Goal: Navigation & Orientation: Find specific page/section

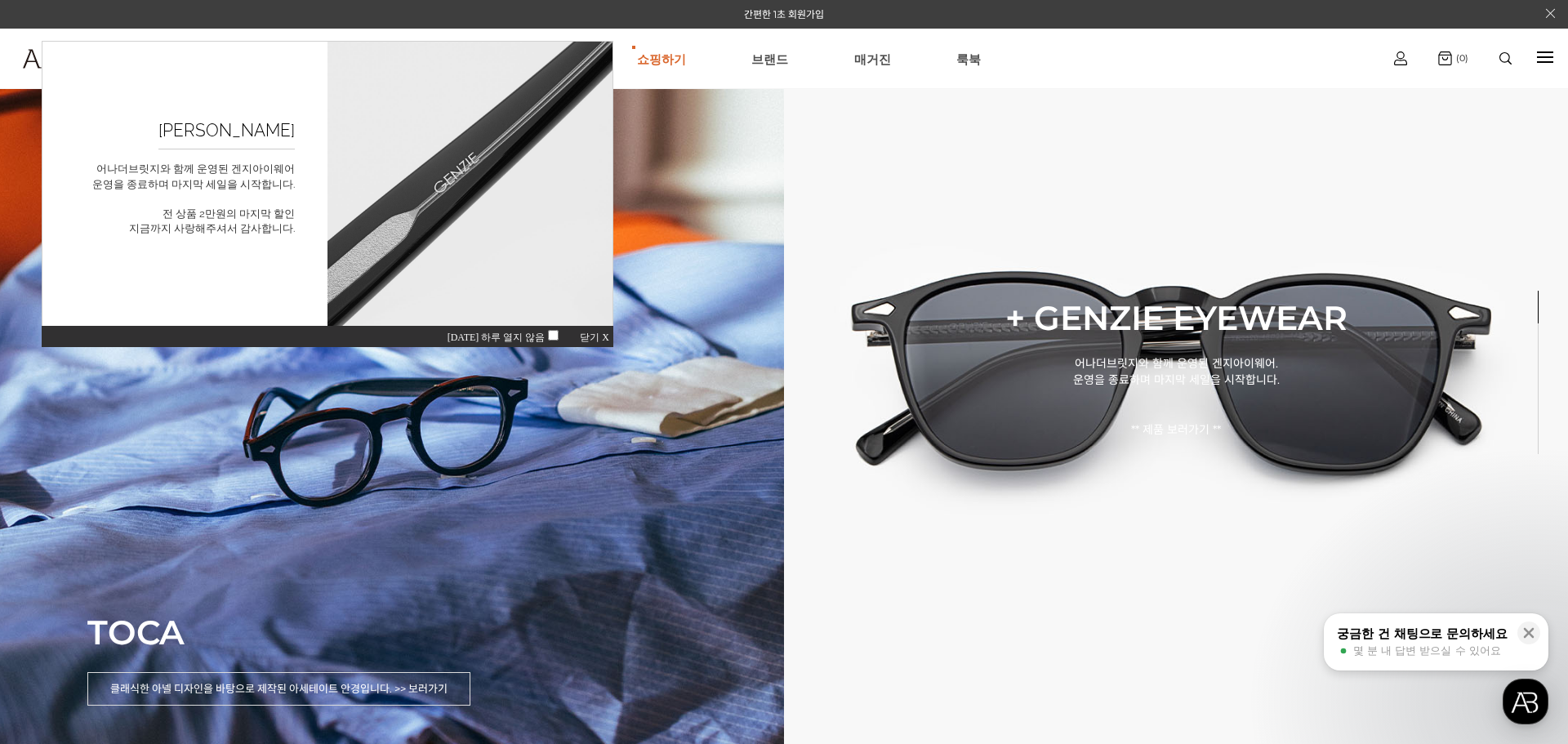
drag, startPoint x: 590, startPoint y: 334, endPoint x: 641, endPoint y: 350, distance: 53.5
click at [590, 334] on span "닫기 X" at bounding box center [594, 337] width 30 height 12
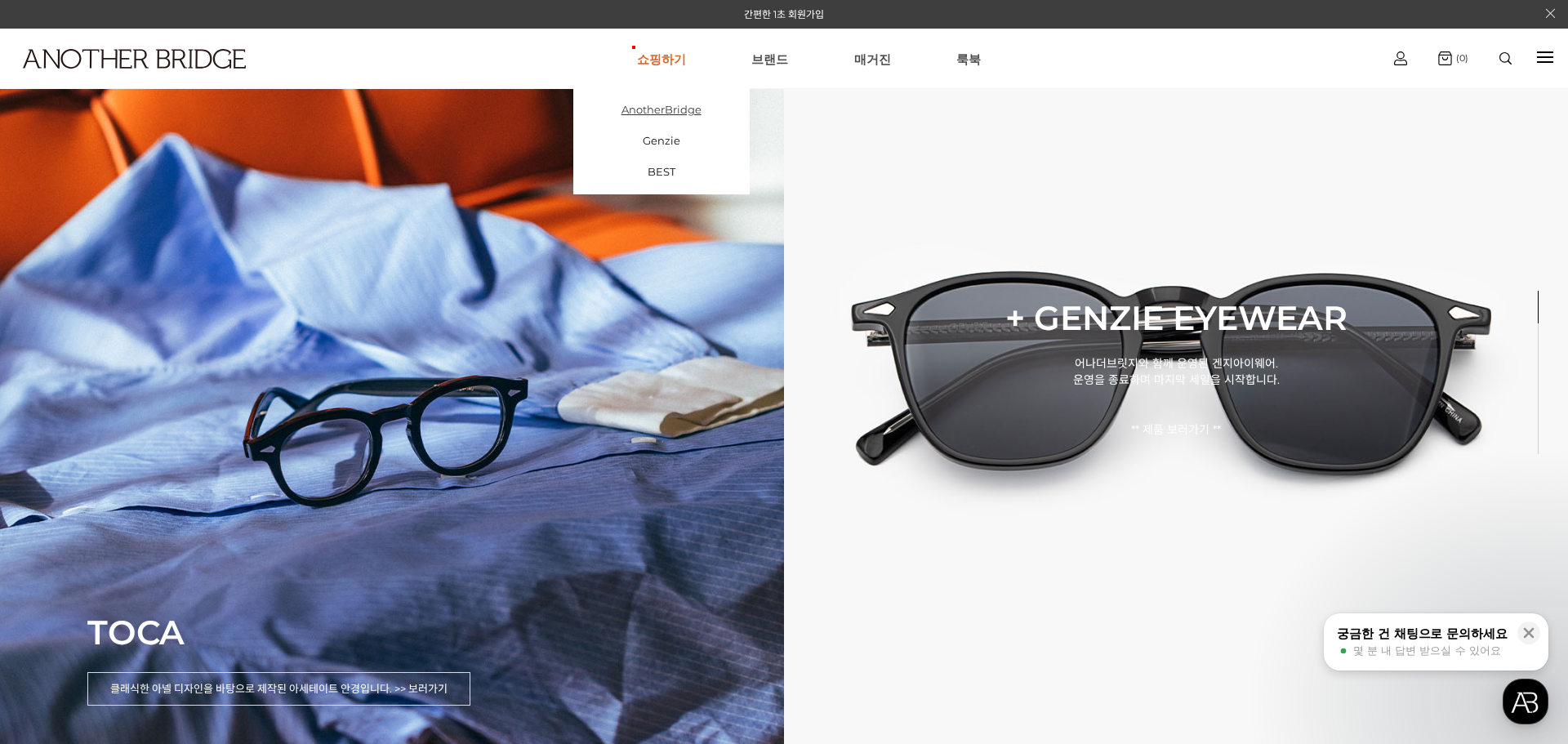
click at [692, 106] on link "AnotherBridge" at bounding box center [661, 110] width 176 height 31
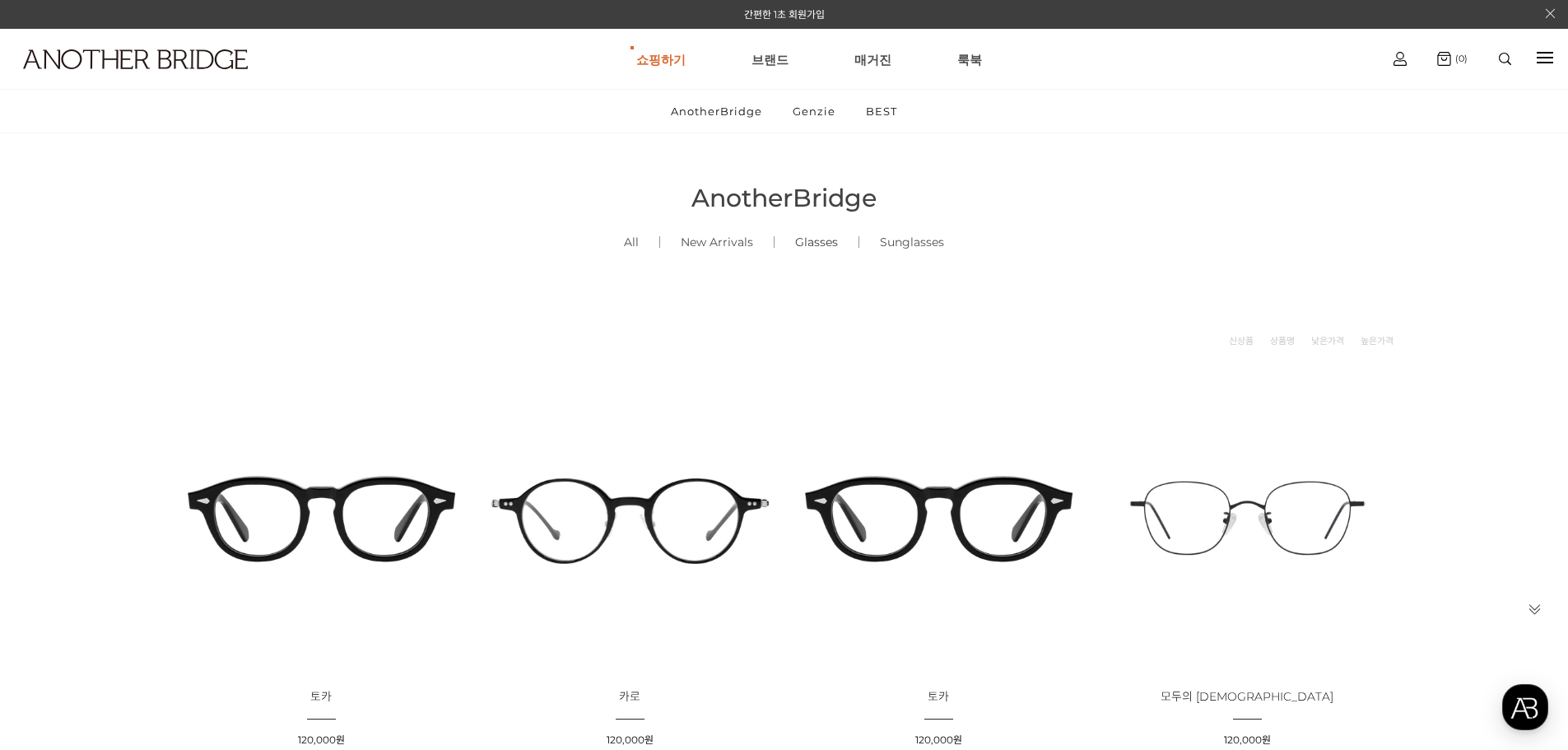
click at [834, 245] on link "Glasses ()" at bounding box center [816, 242] width 84 height 56
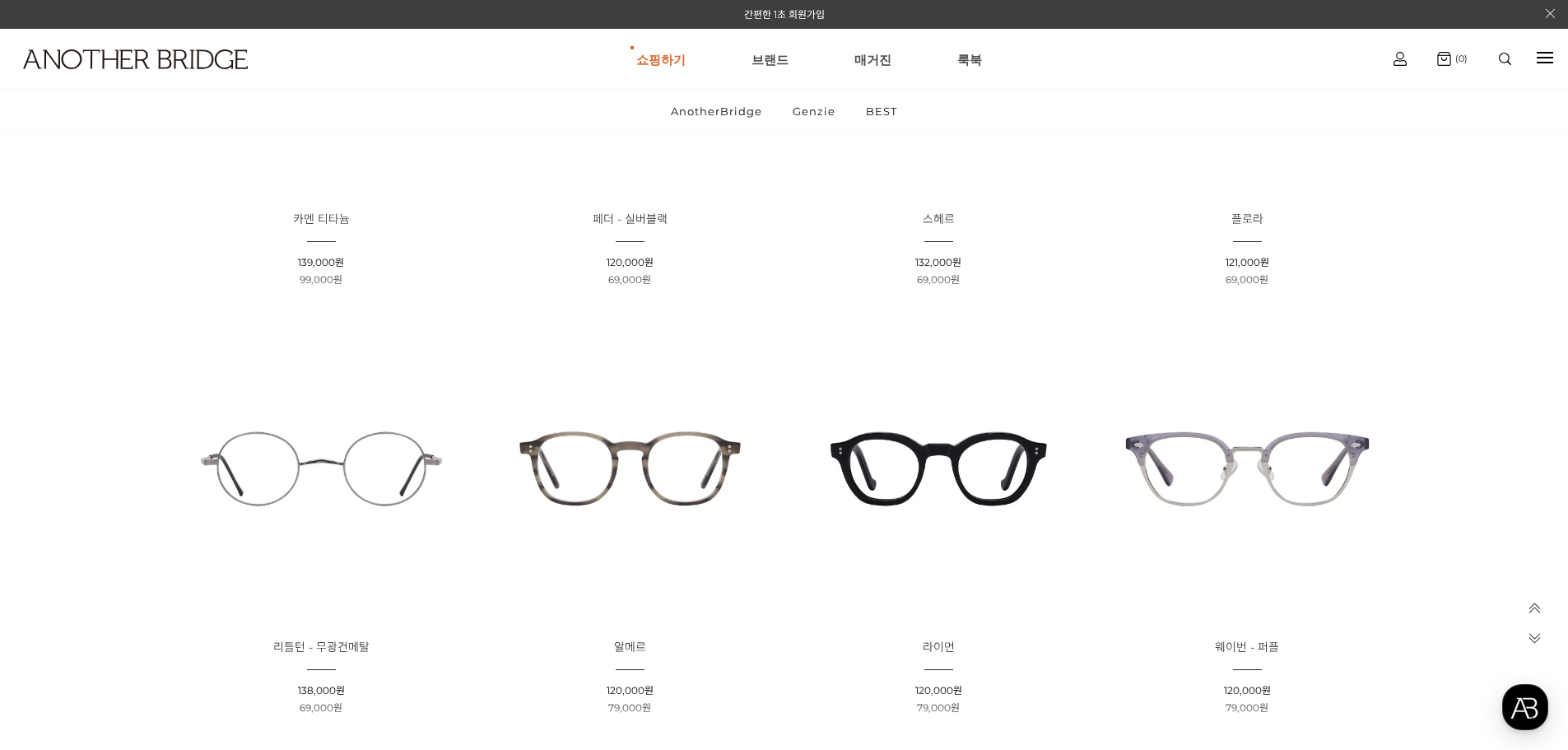
scroll to position [1152, 0]
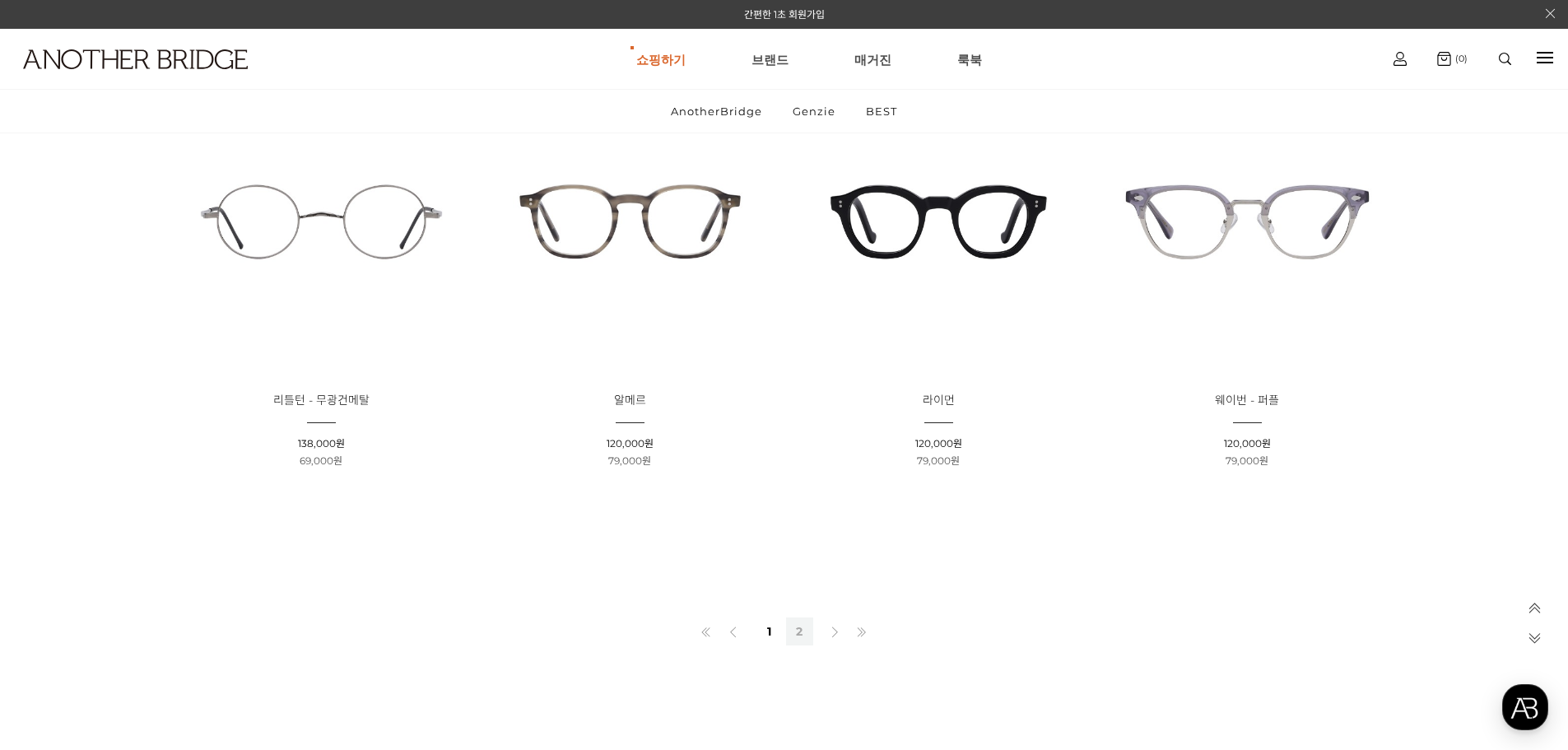
click at [803, 632] on link "2" at bounding box center [800, 631] width 27 height 28
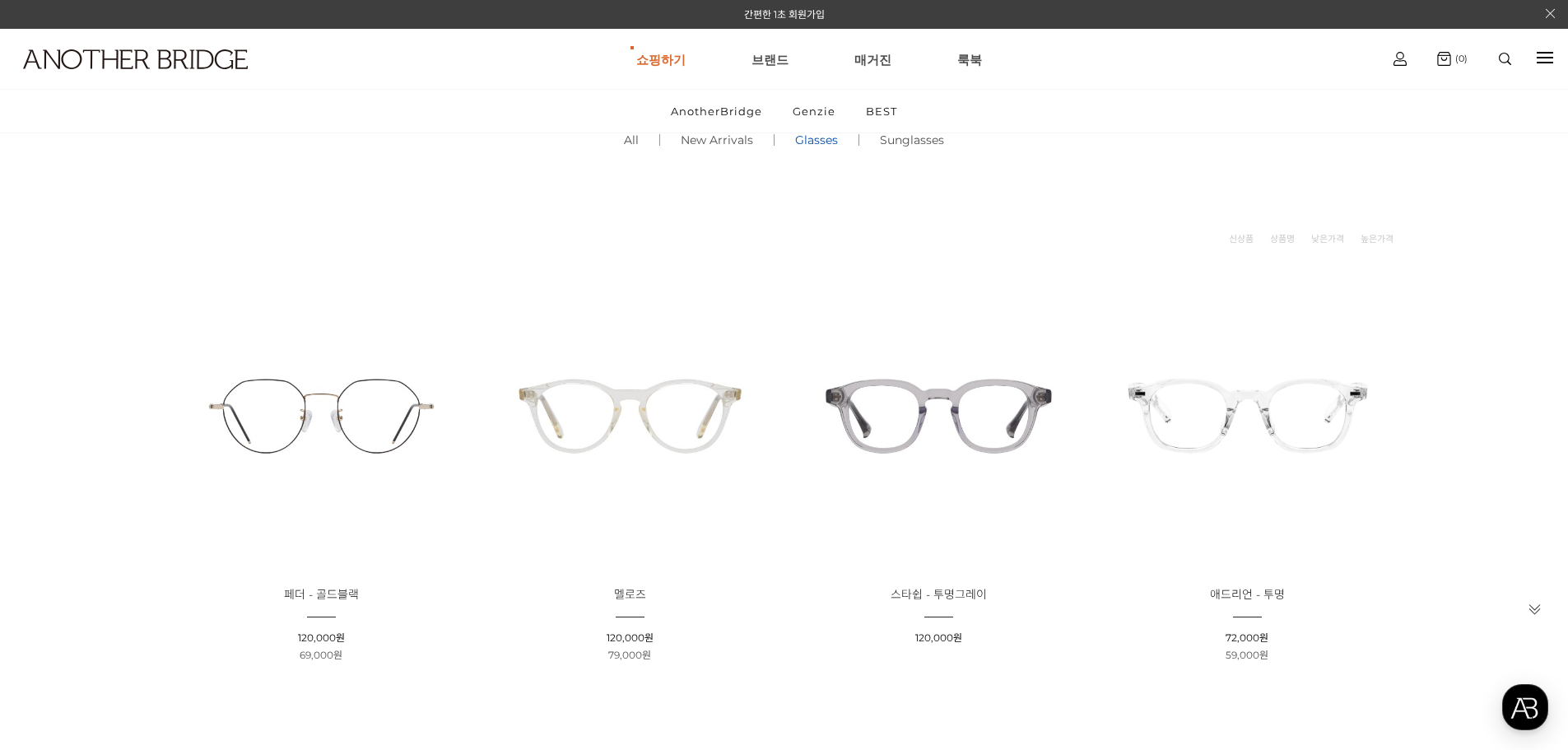
scroll to position [82, 0]
